Goal: Transaction & Acquisition: Book appointment/travel/reservation

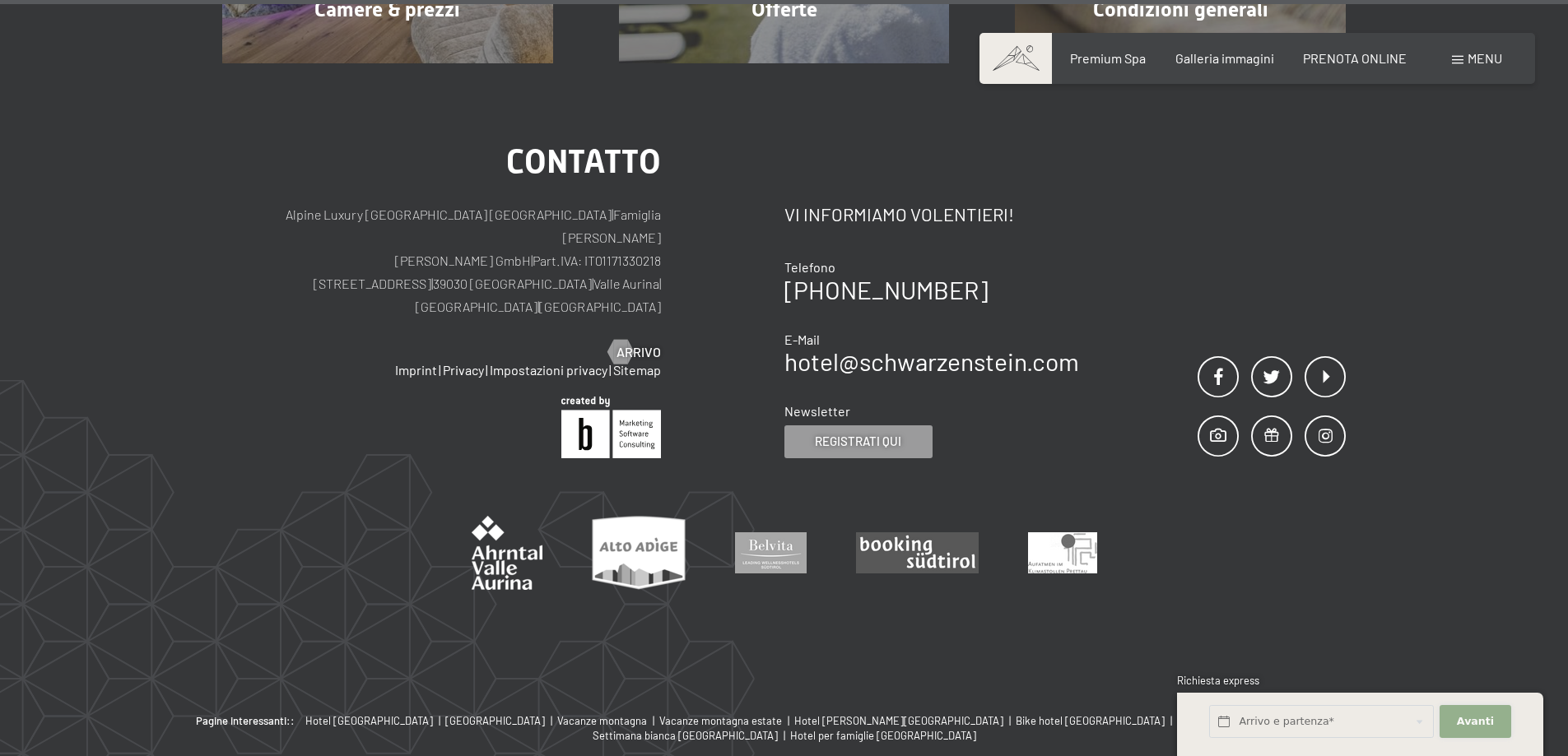
click at [1474, 721] on span "Avanti" at bounding box center [1475, 722] width 37 height 15
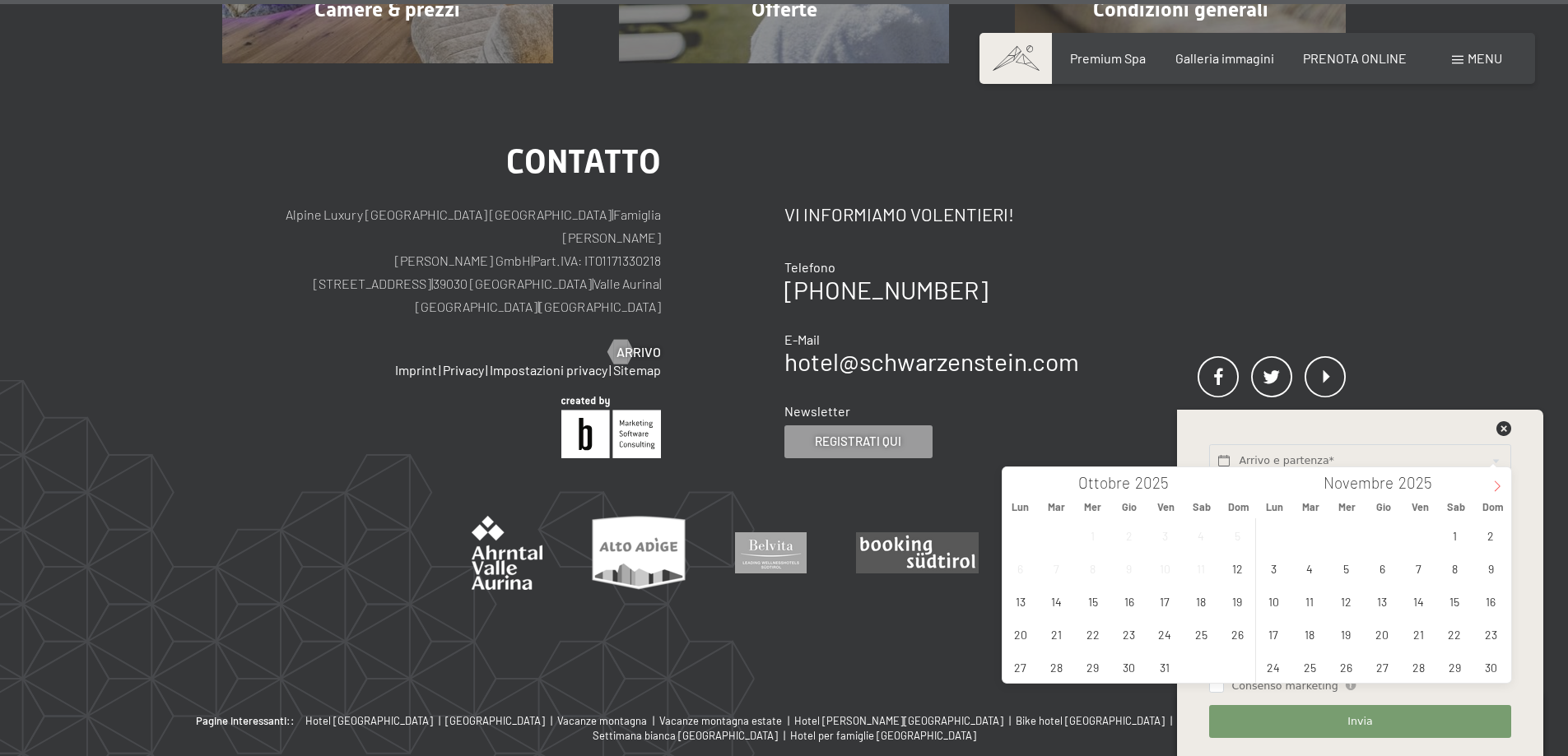
click at [1492, 489] on icon at bounding box center [1496, 486] width 11 height 11
type input "2026"
click at [1492, 489] on icon at bounding box center [1496, 486] width 11 height 11
type input "2026"
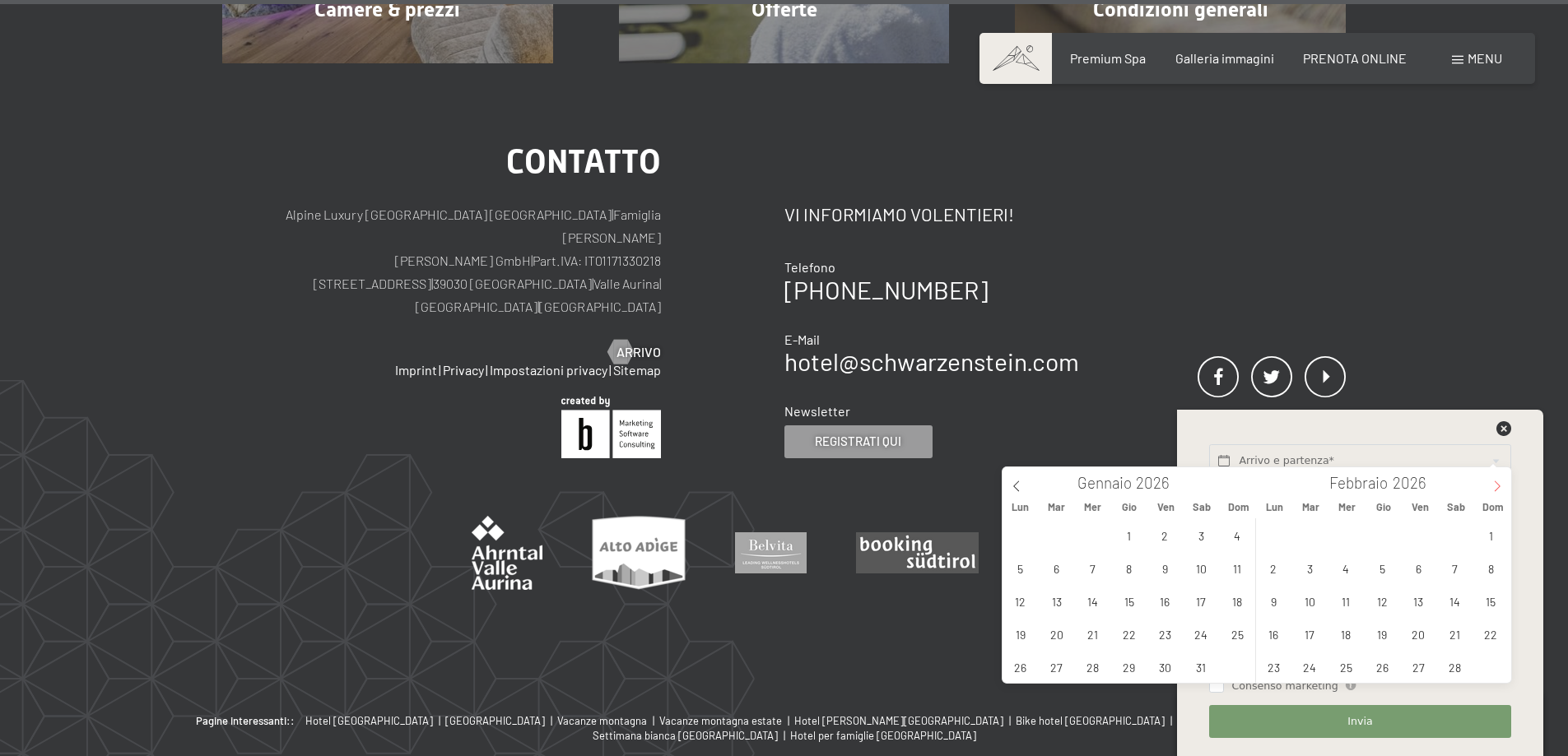
click at [1491, 489] on icon at bounding box center [1496, 486] width 11 height 11
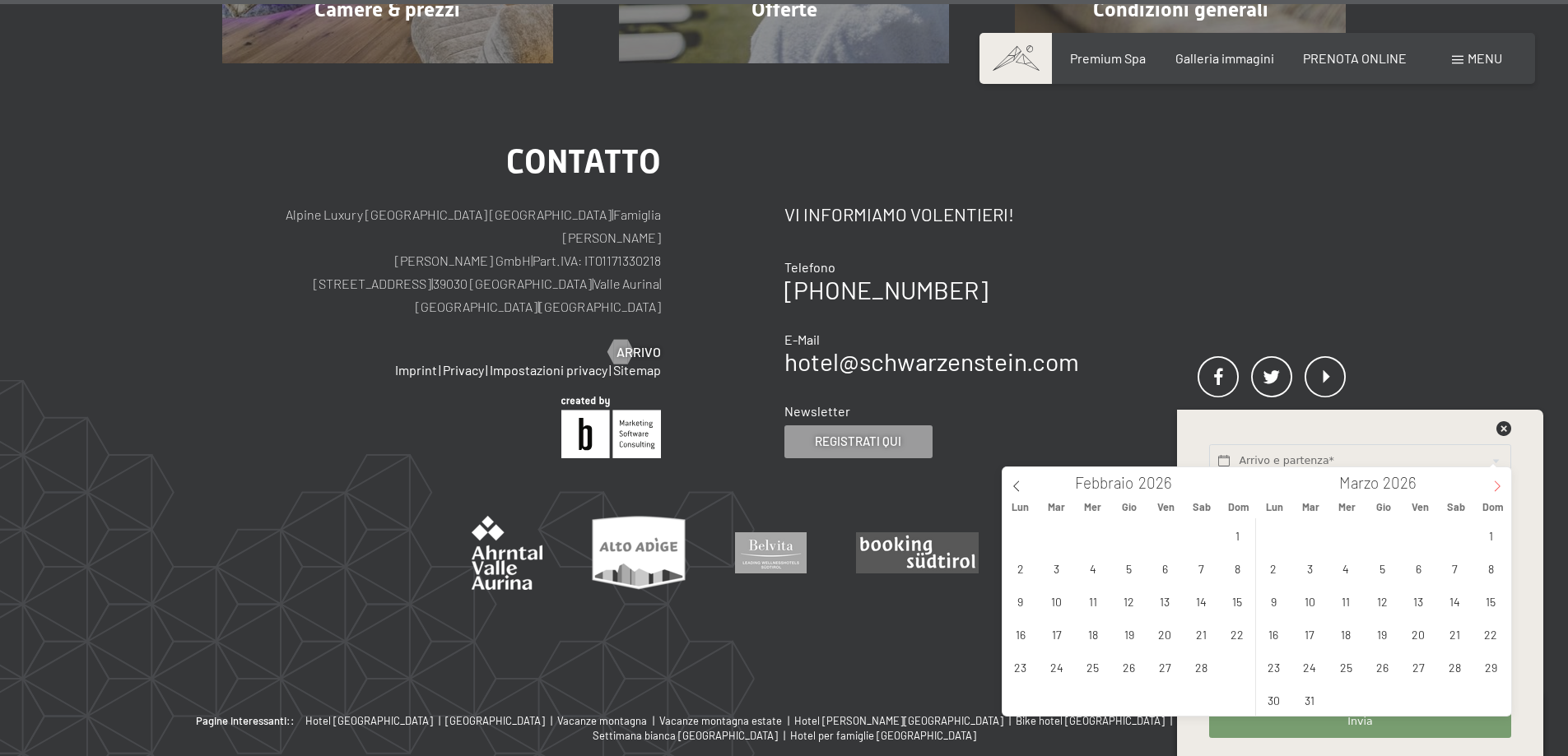
click at [1491, 489] on icon at bounding box center [1496, 486] width 11 height 11
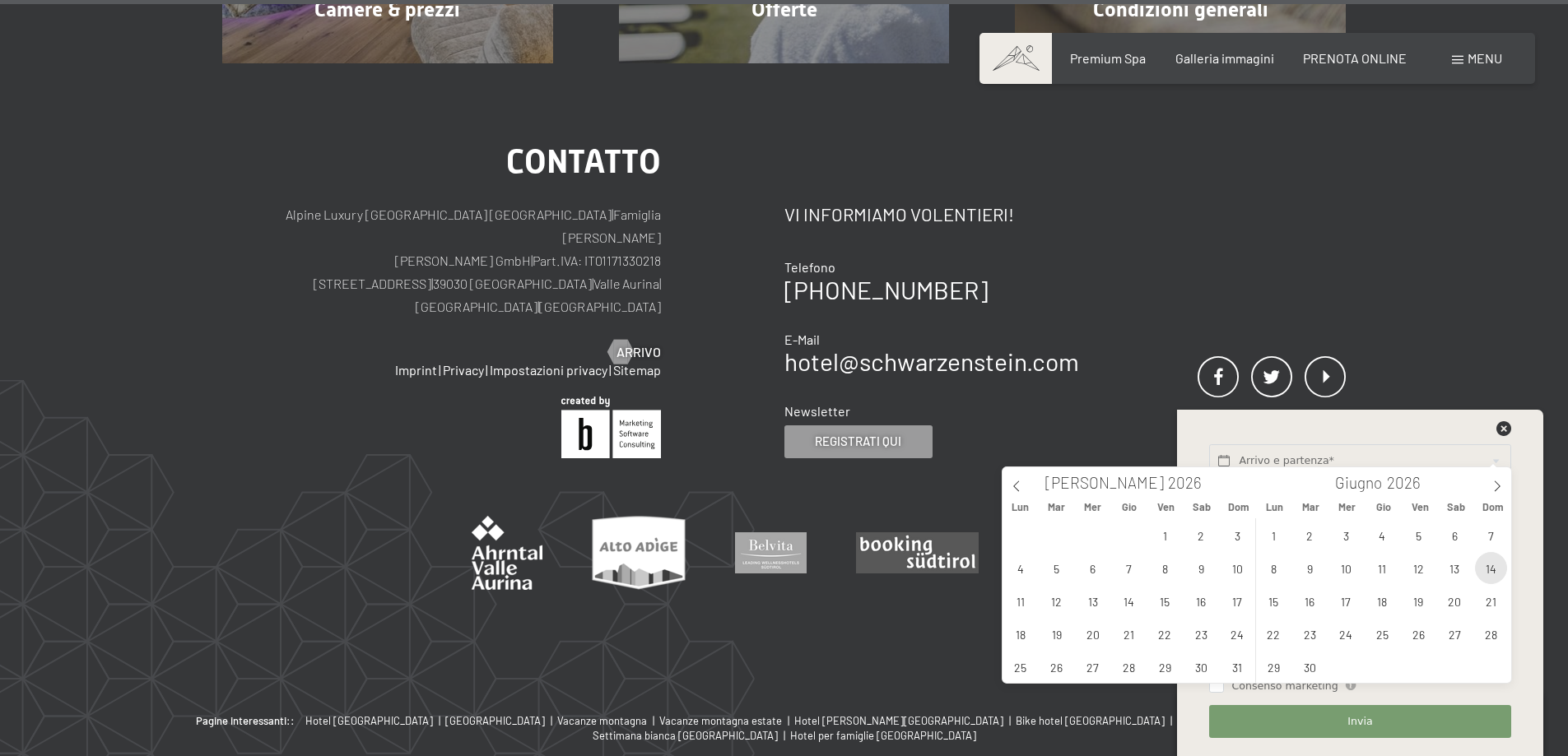
click at [1498, 565] on span "14" at bounding box center [1490, 568] width 32 height 32
click at [1421, 605] on span "19" at bounding box center [1418, 601] width 32 height 32
type input "Dom. 14/06/2026 - Ven. 19/06/2026"
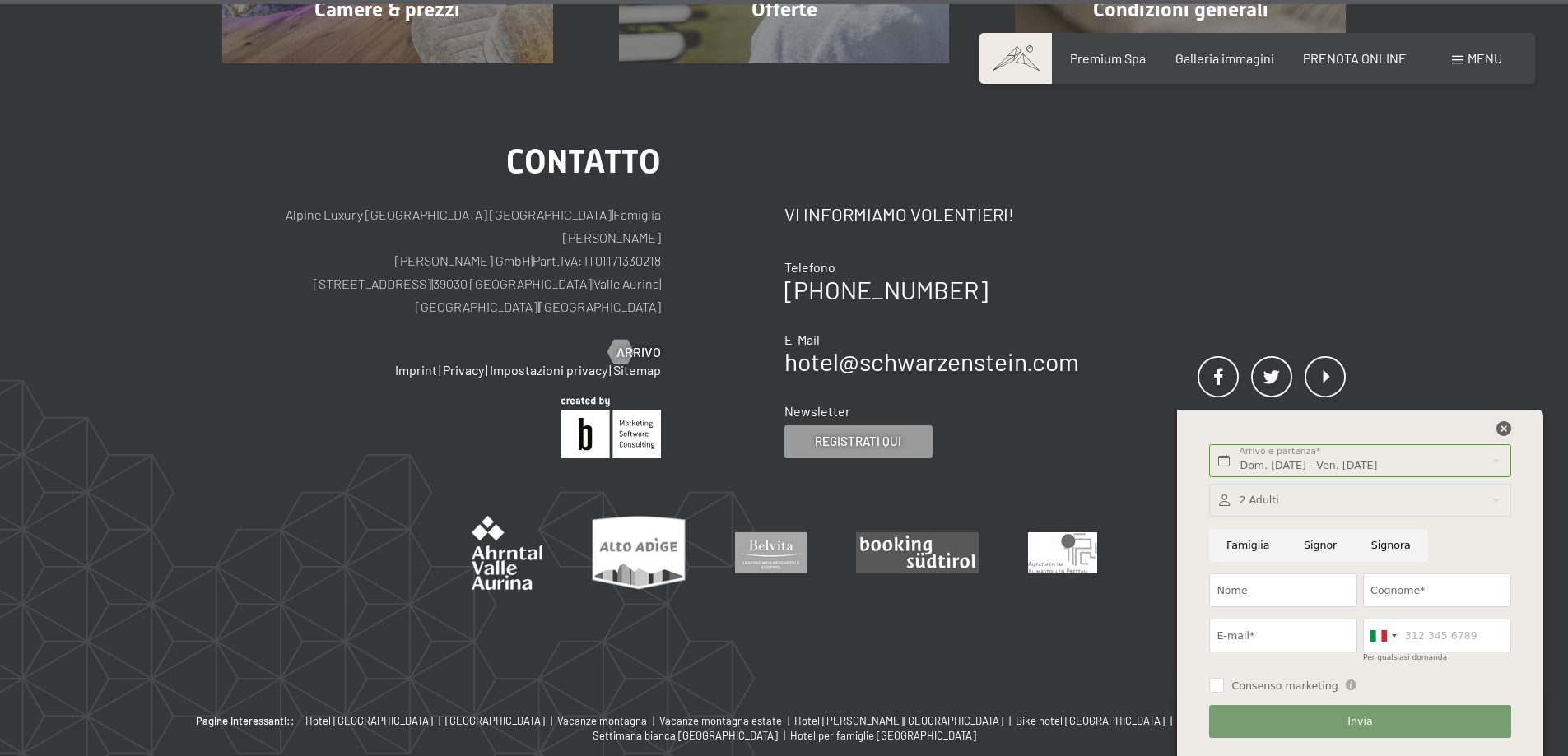
click at [1504, 428] on icon at bounding box center [1503, 428] width 15 height 15
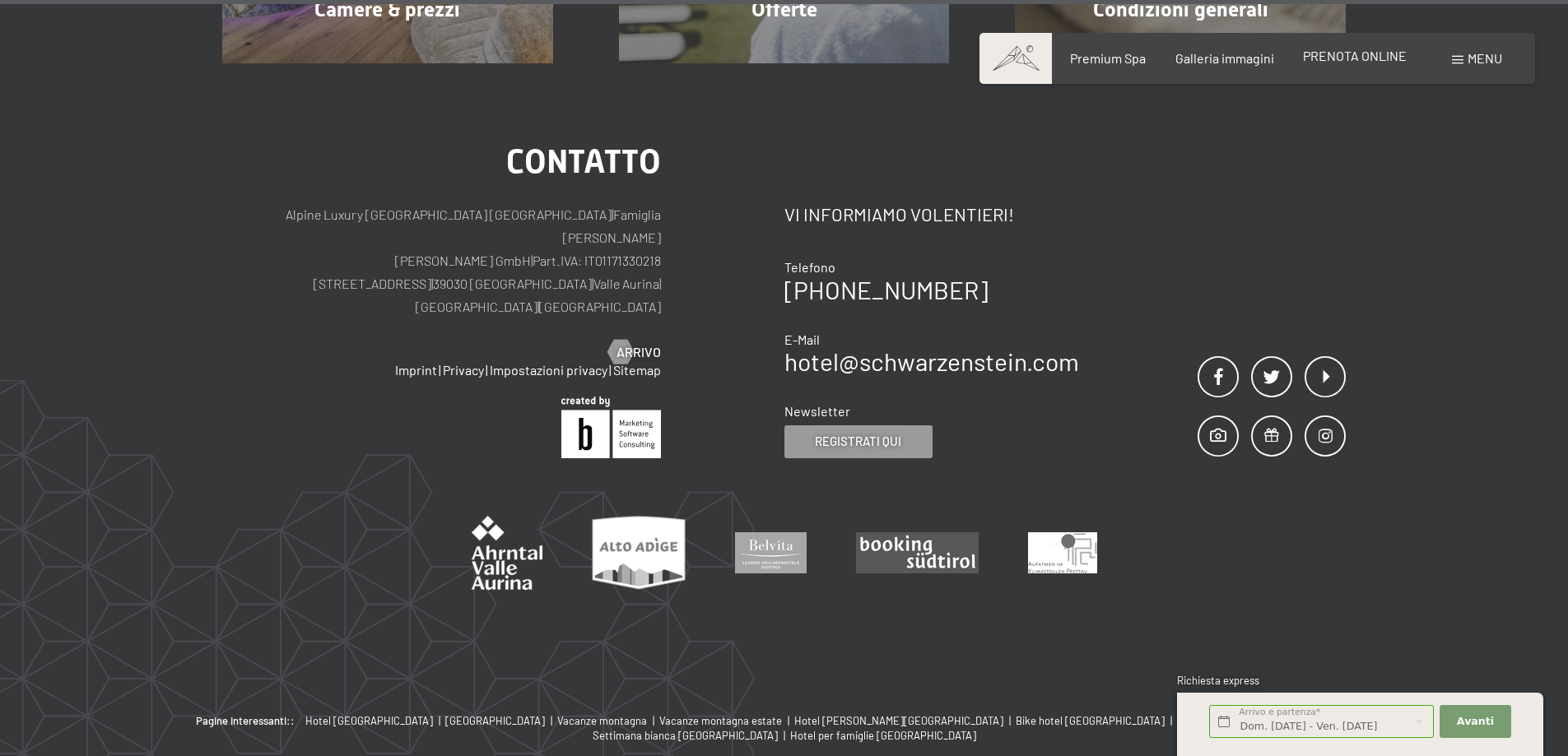
click at [1352, 59] on span "PRENOTA ONLINE" at bounding box center [1354, 55] width 103 height 16
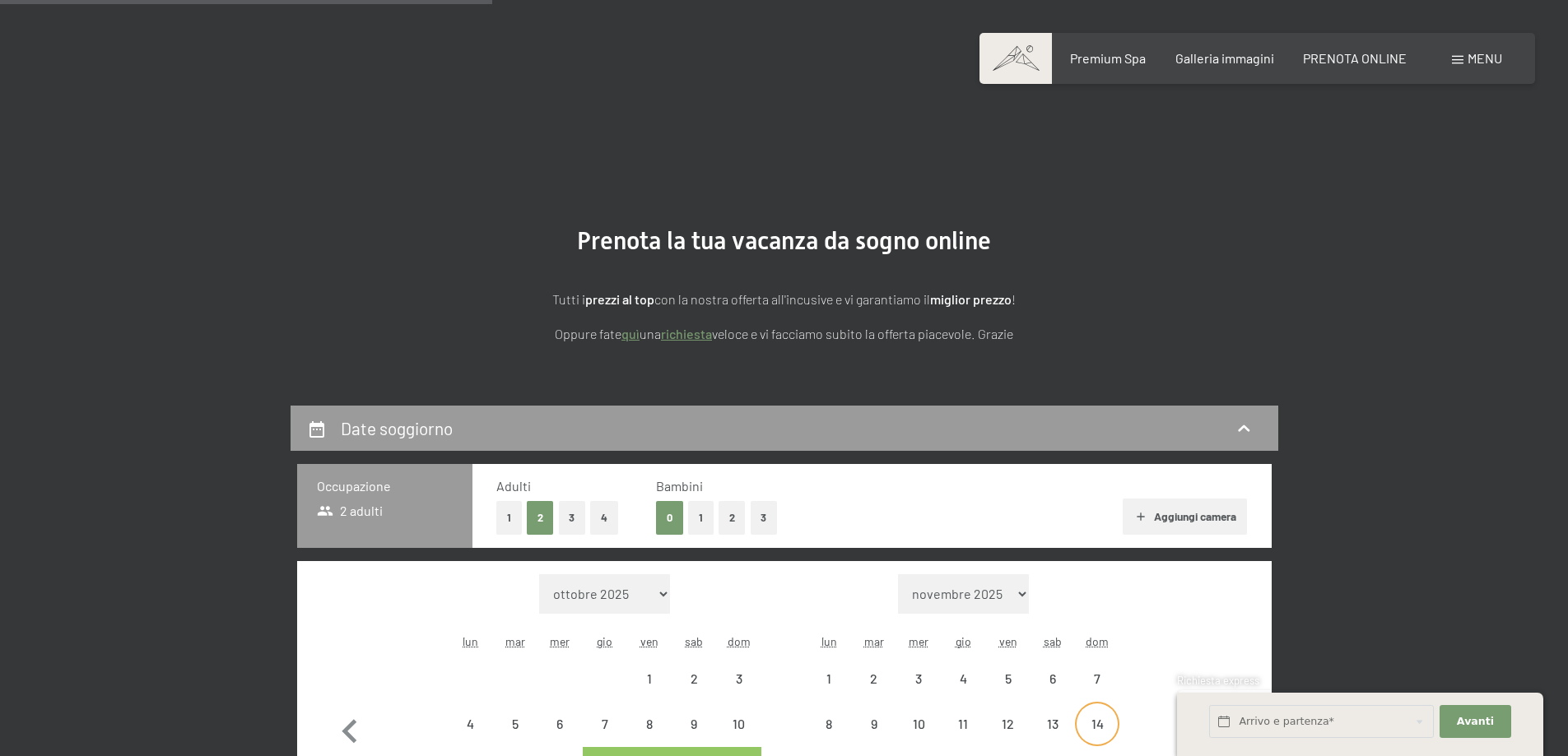
click at [1097, 718] on div "14" at bounding box center [1097, 739] width 41 height 41
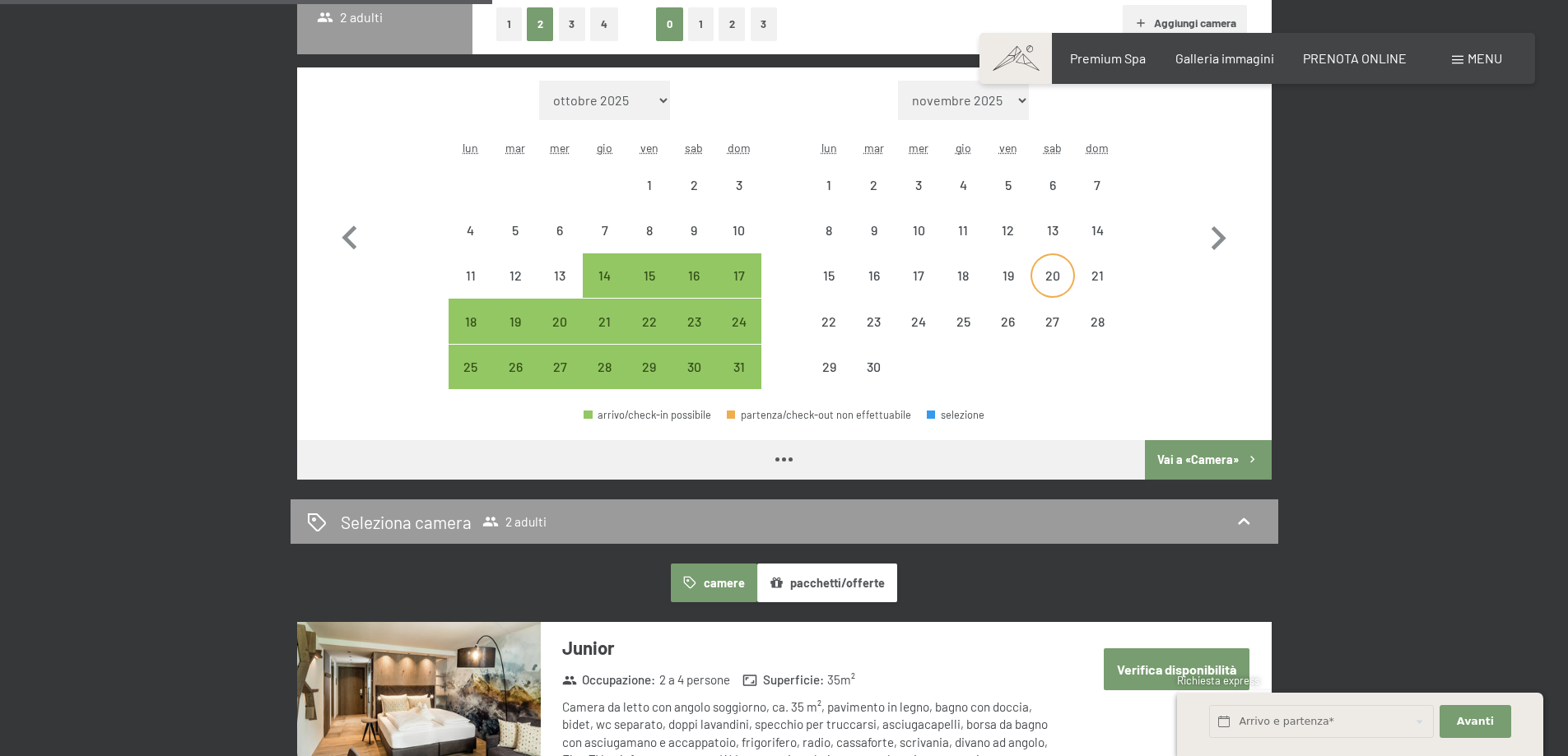
select select "[DATE]"
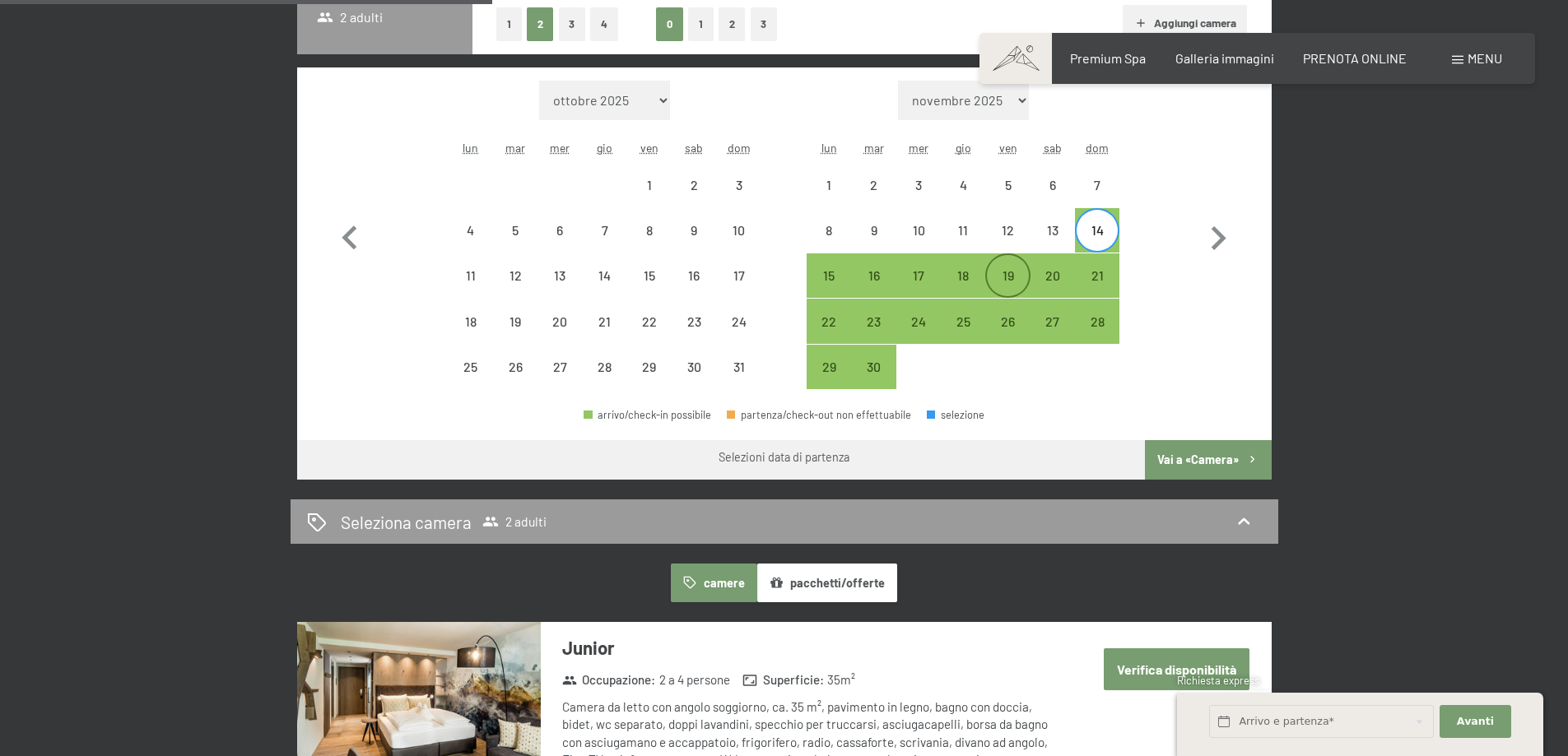
click at [1011, 269] on div "19" at bounding box center [1008, 290] width 41 height 41
select select "[DATE]"
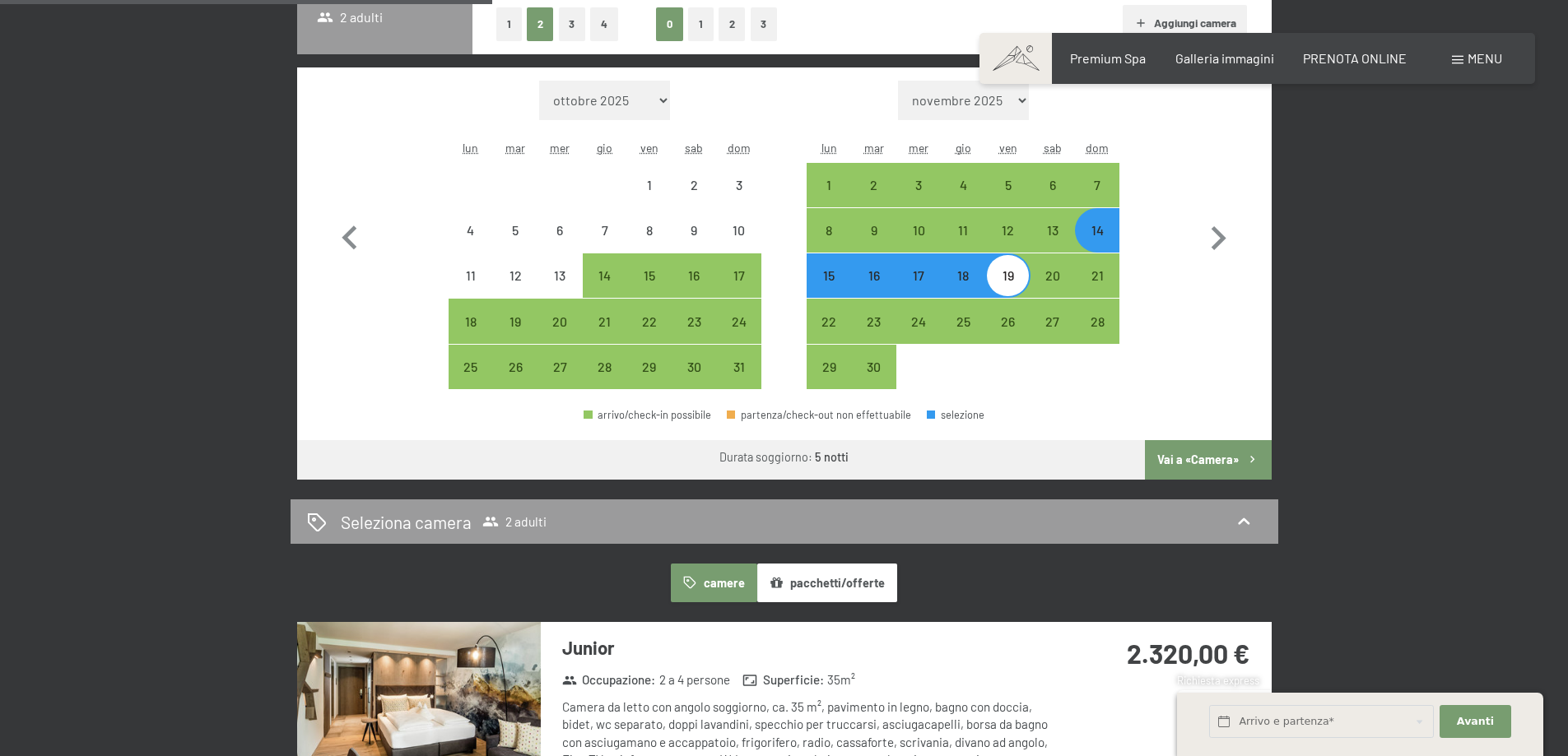
click at [1183, 462] on button "Vai a «Camera»" at bounding box center [1208, 460] width 126 height 40
select select "[DATE]"
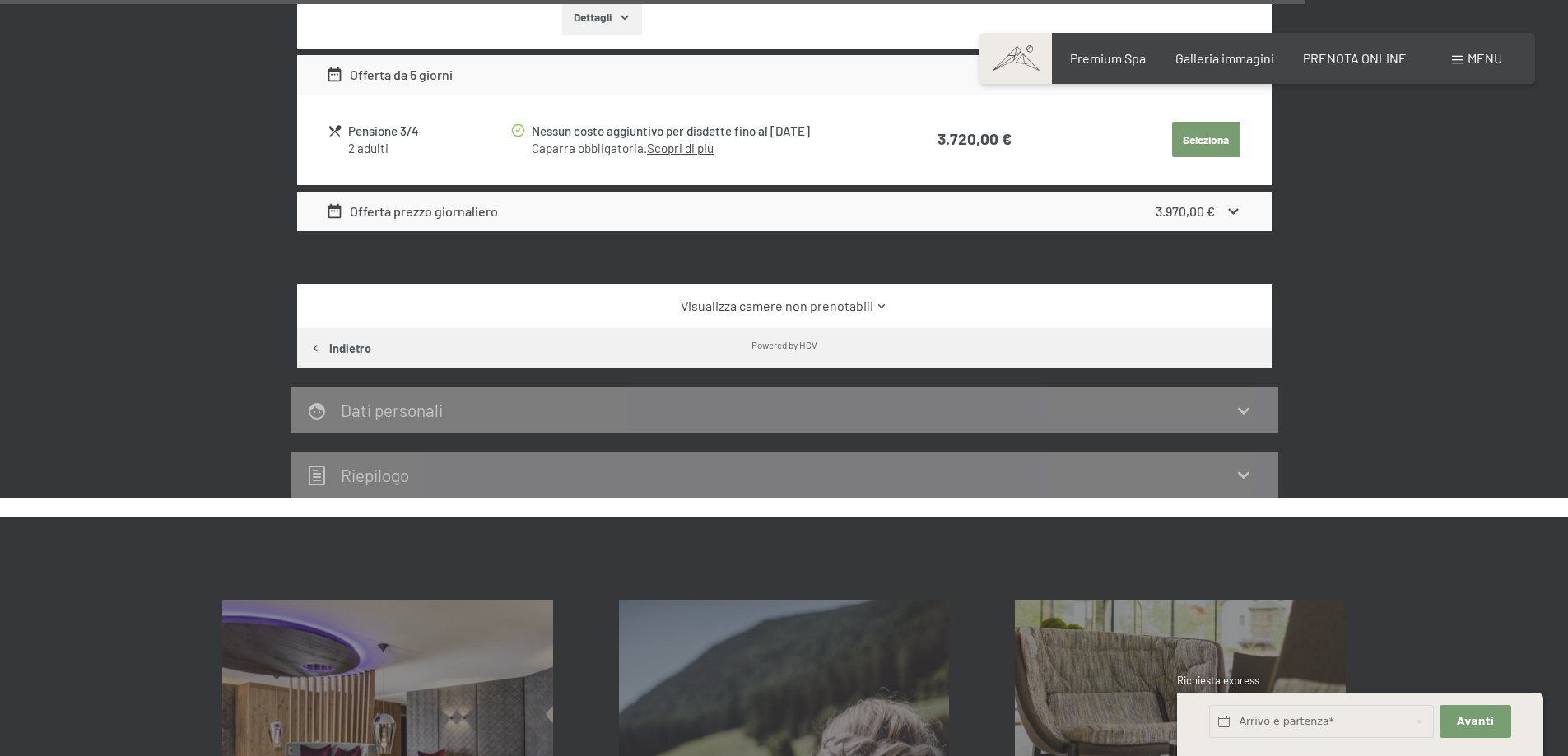
scroll to position [4851, 0]
